Goal: Navigation & Orientation: Find specific page/section

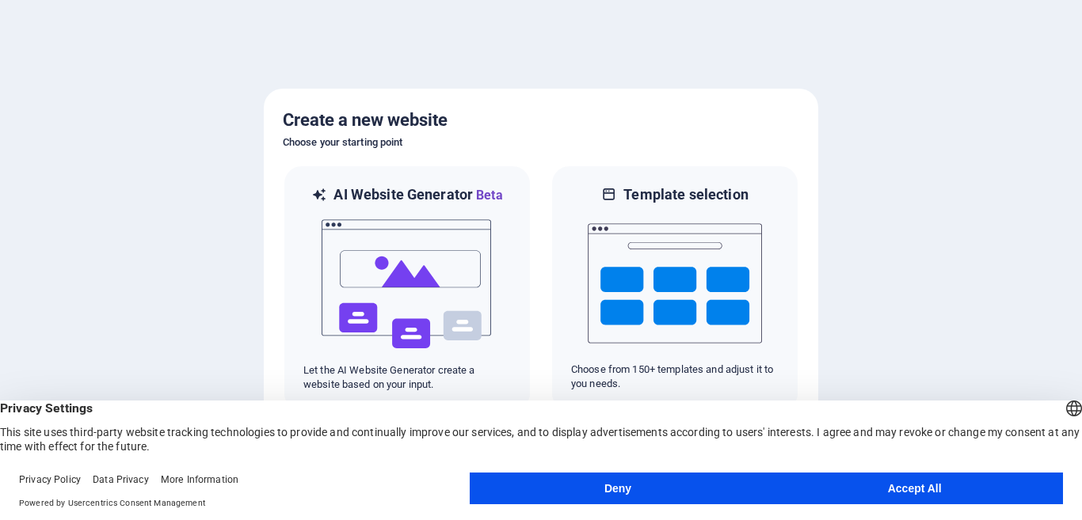
click at [900, 483] on button "Accept All" at bounding box center [914, 489] width 297 height 32
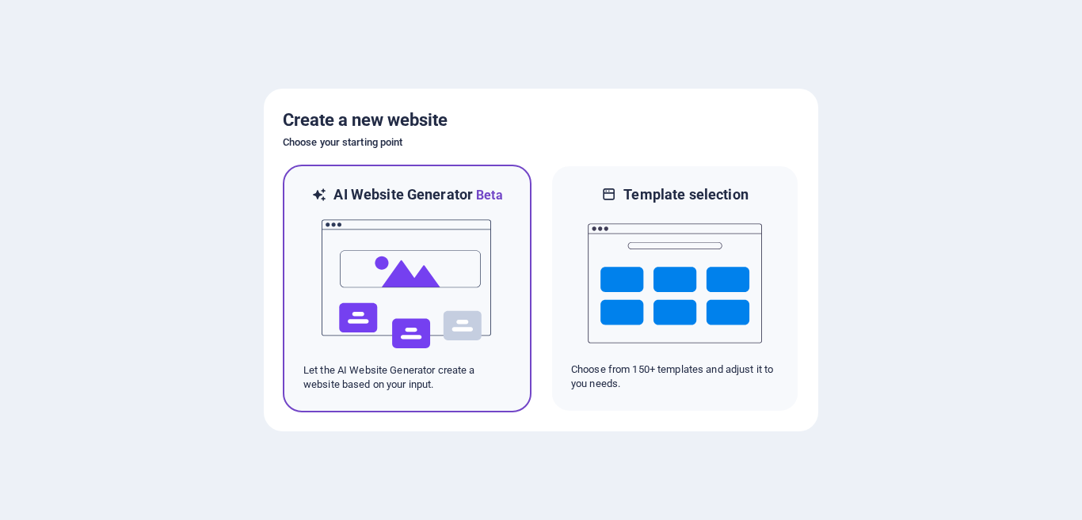
click at [428, 275] on img at bounding box center [407, 284] width 174 height 158
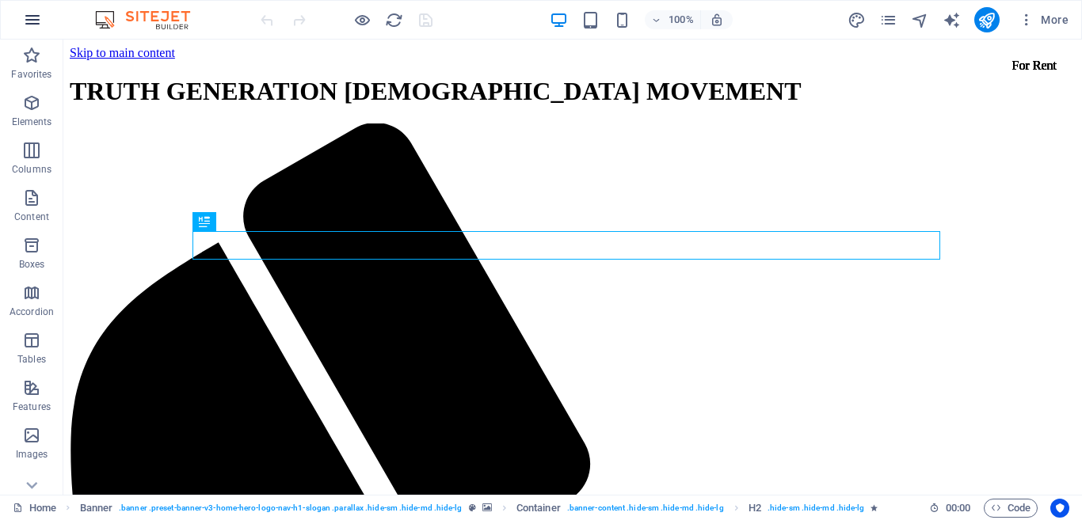
click at [32, 10] on button "button" at bounding box center [32, 20] width 38 height 38
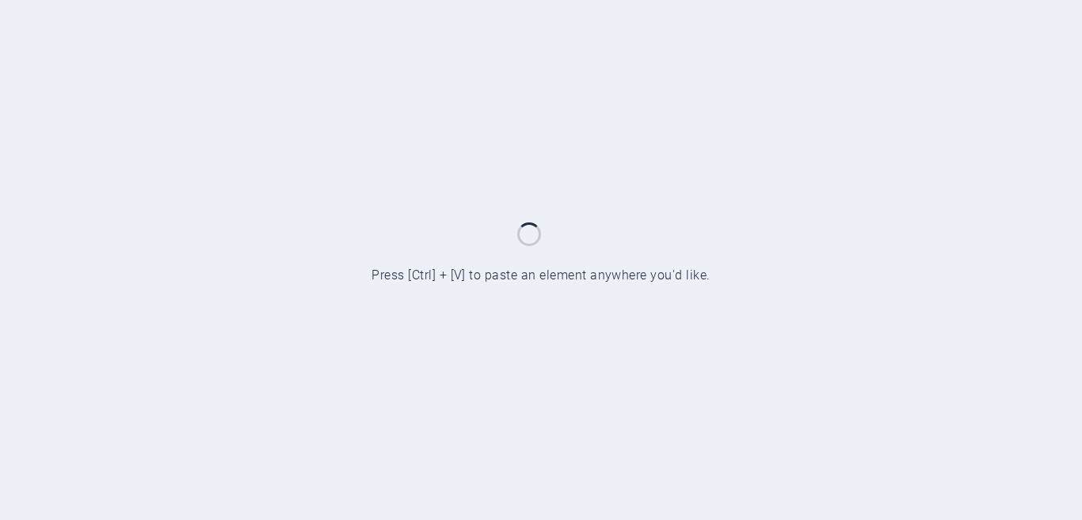
click at [18, 23] on div at bounding box center [541, 260] width 1082 height 520
